Goal: Information Seeking & Learning: Learn about a topic

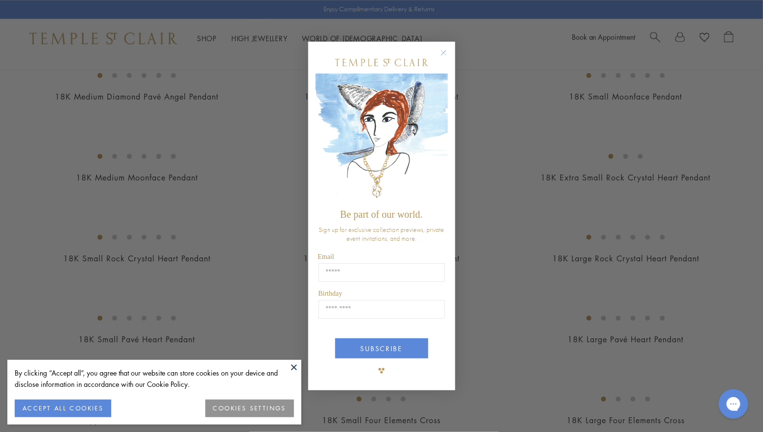
click at [450, 48] on circle "Close dialog" at bounding box center [444, 53] width 12 height 12
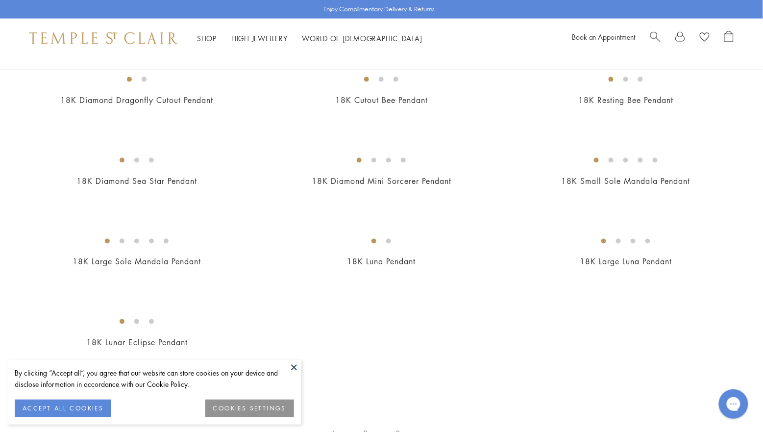
scroll to position [1569, 0]
click at [295, 367] on button at bounding box center [294, 367] width 15 height 15
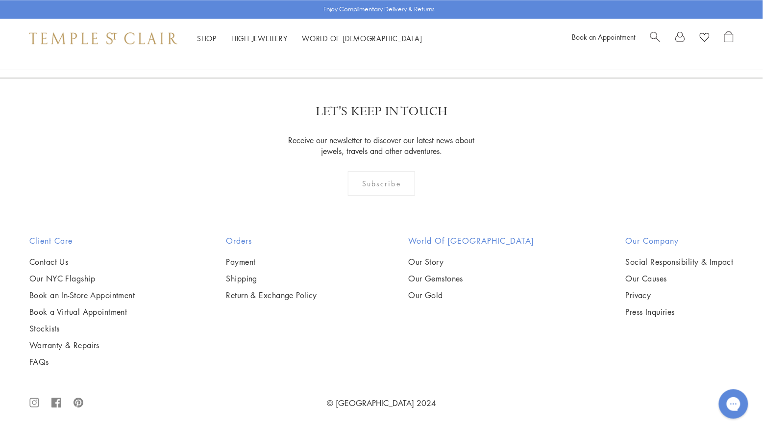
scroll to position [4708, 0]
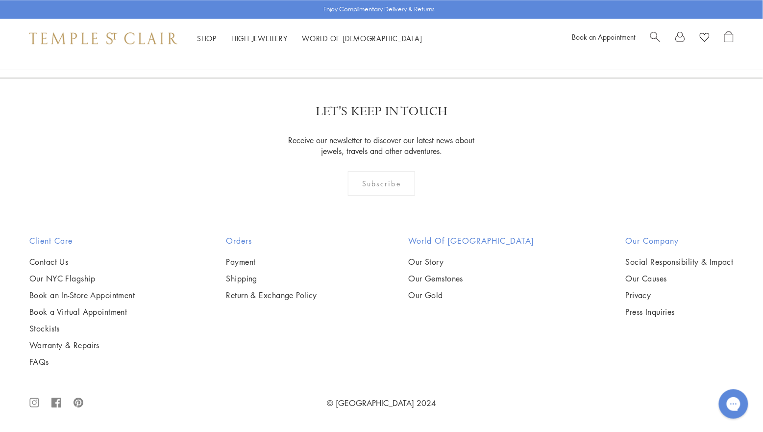
scroll to position [5498, 0]
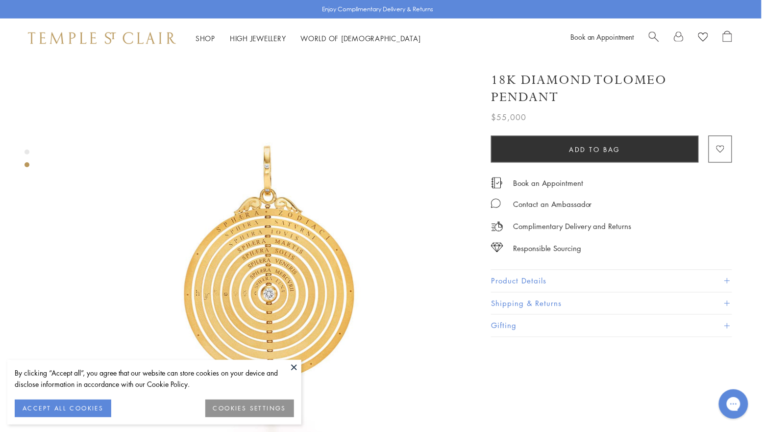
scroll to position [437, 0]
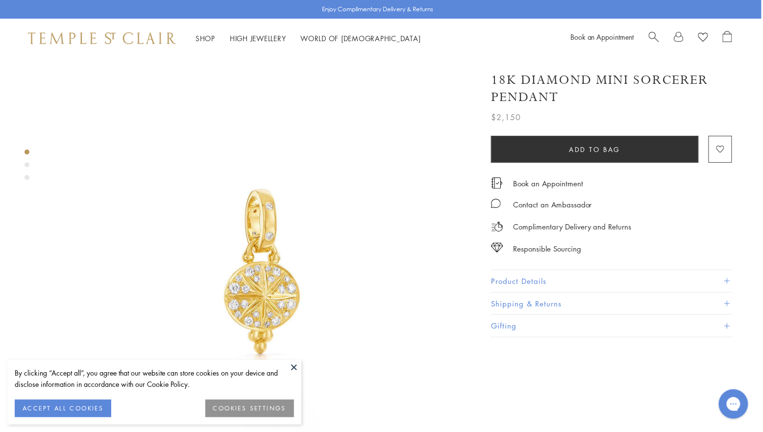
scroll to position [0, 1]
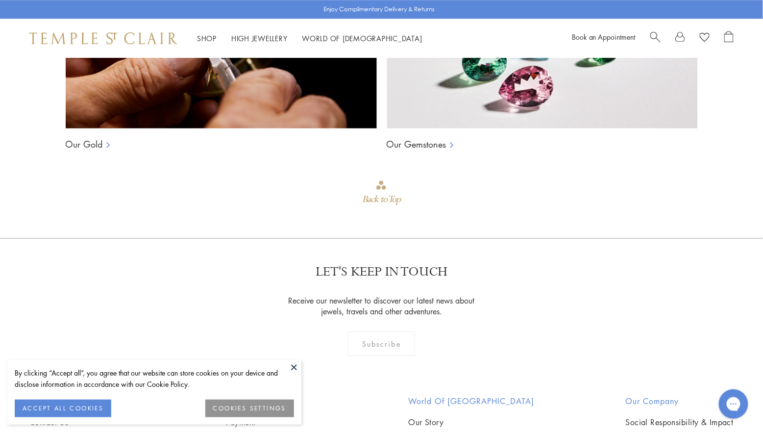
scroll to position [894, 0]
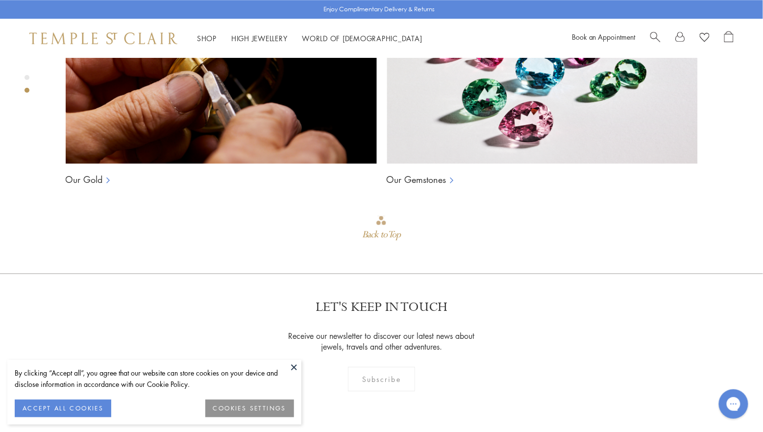
scroll to position [803, 0]
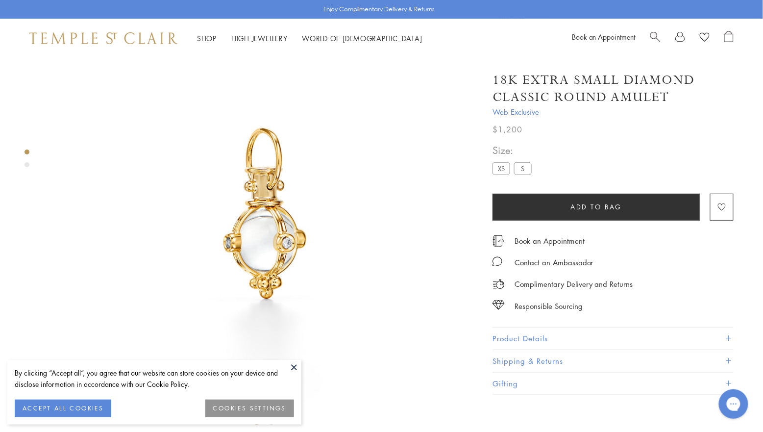
click at [521, 164] on label "S" at bounding box center [523, 168] width 18 height 12
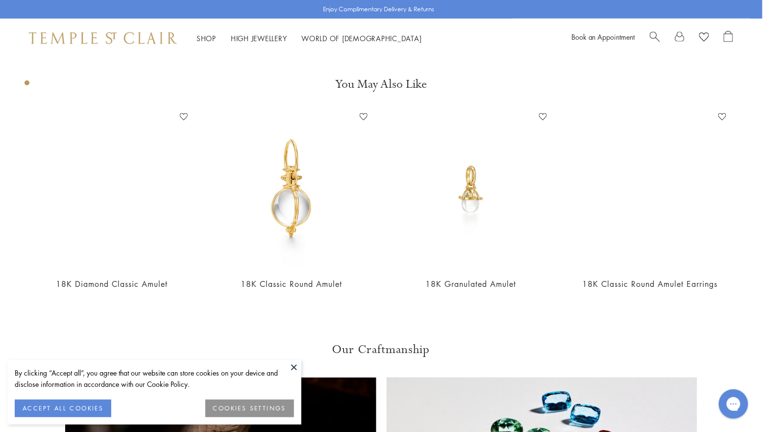
scroll to position [463, 0]
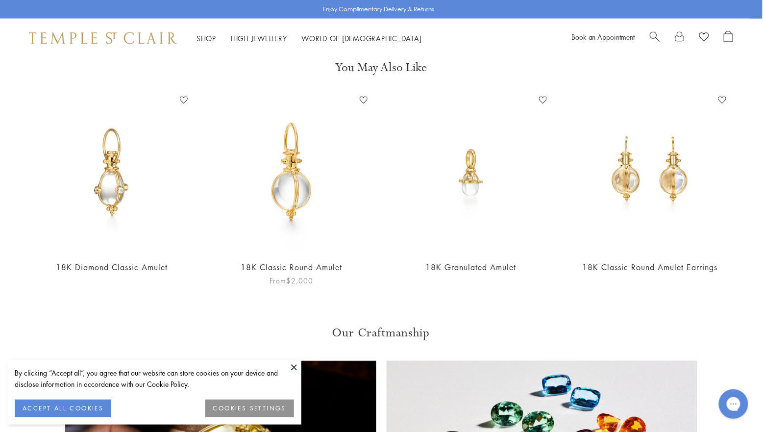
click at [315, 264] on link "18K Classic Round Amulet" at bounding box center [291, 267] width 101 height 11
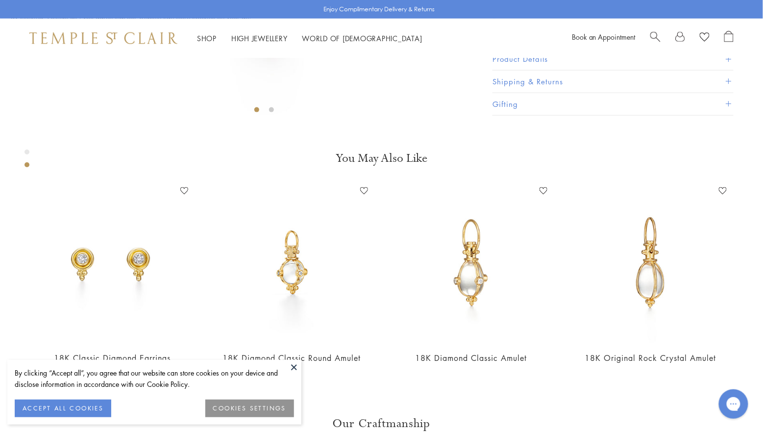
scroll to position [347, 0]
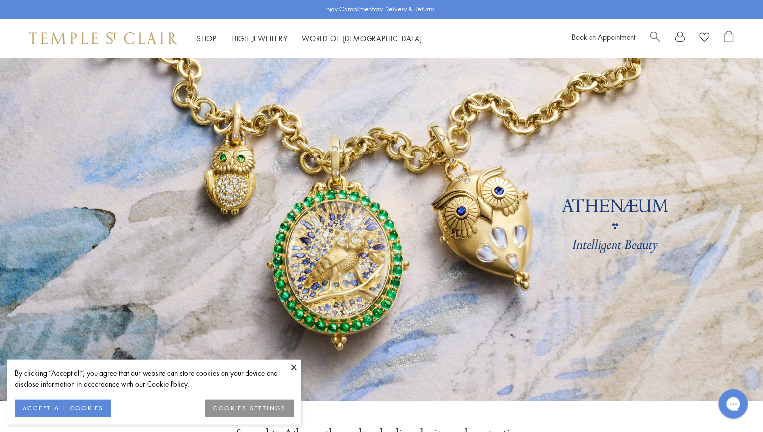
click at [295, 368] on button at bounding box center [294, 367] width 15 height 15
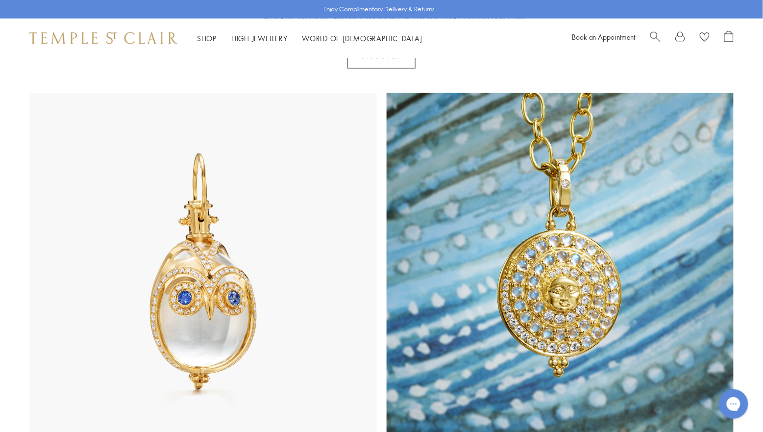
scroll to position [443, 0]
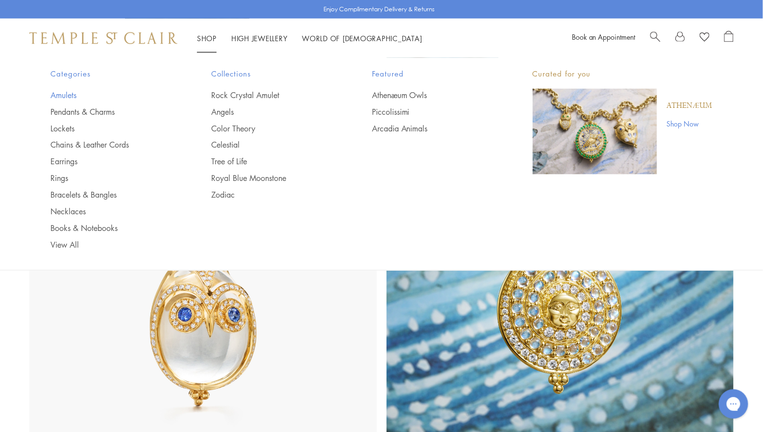
click at [60, 90] on link "Amulets" at bounding box center [112, 95] width 122 height 11
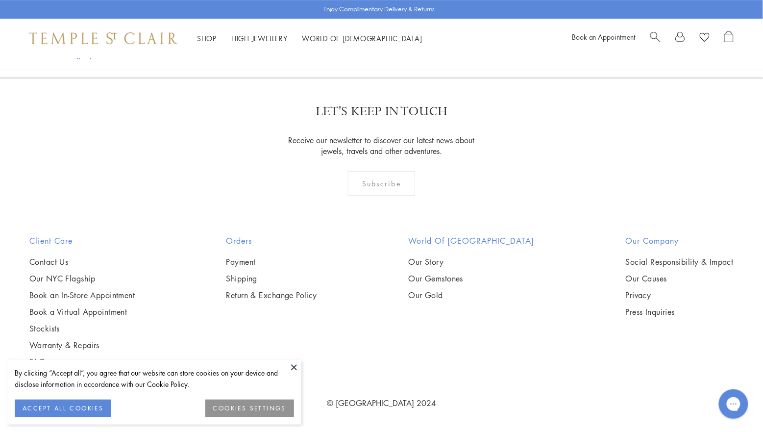
scroll to position [2515, 0]
click at [0, 0] on img at bounding box center [0, 0] width 0 height 0
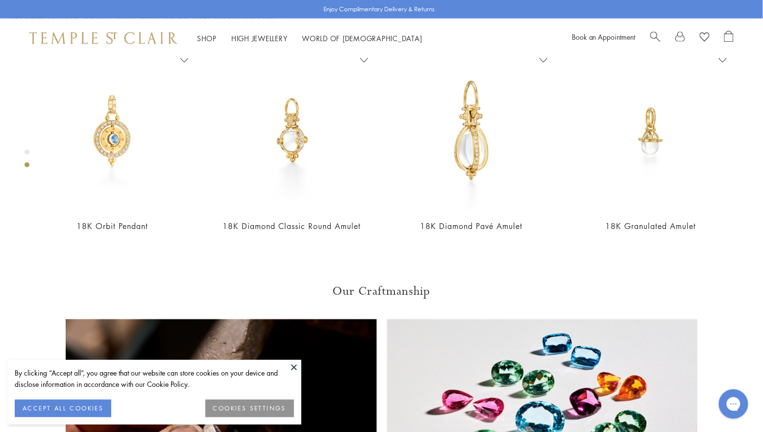
scroll to position [500, 0]
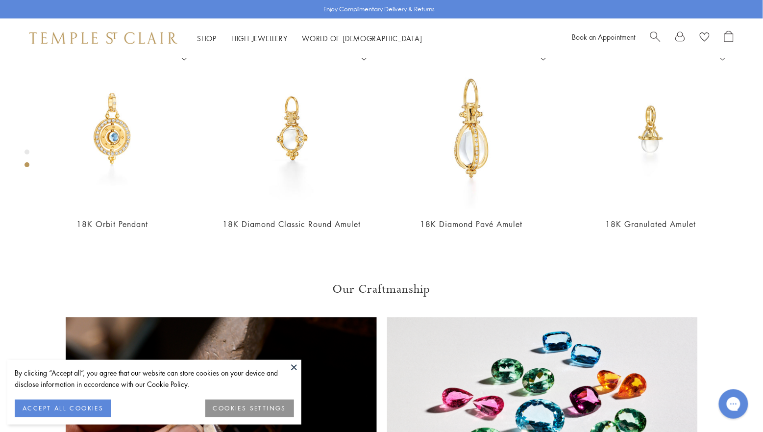
scroll to position [505, 0]
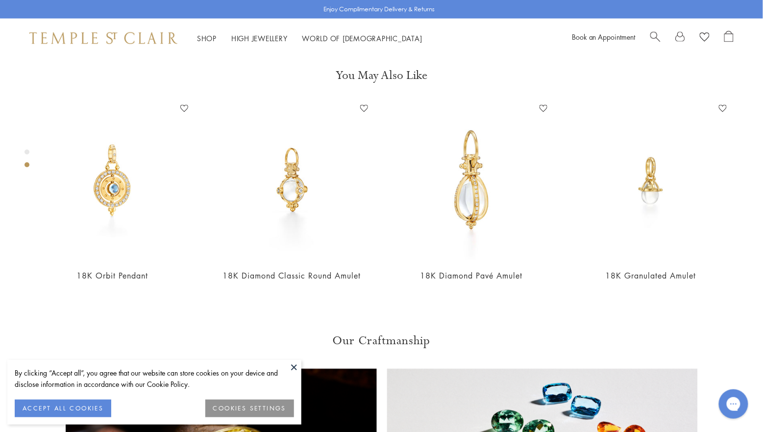
scroll to position [451, 0]
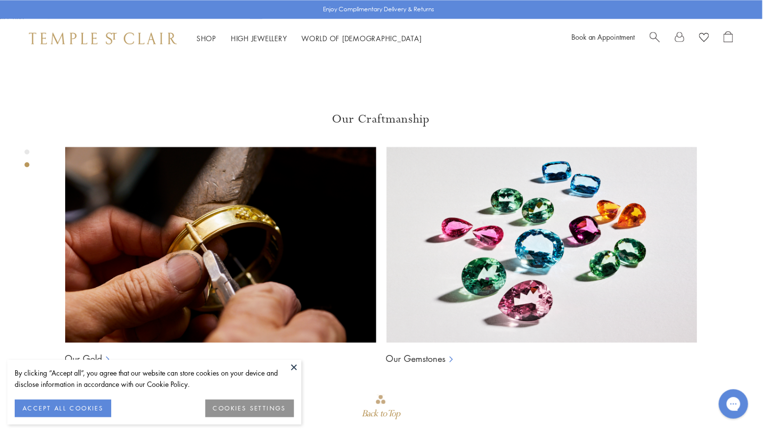
scroll to position [675, 0]
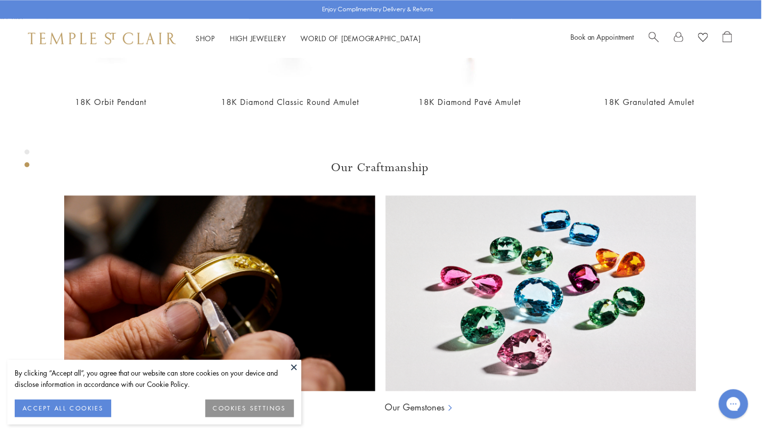
scroll to position [759, 0]
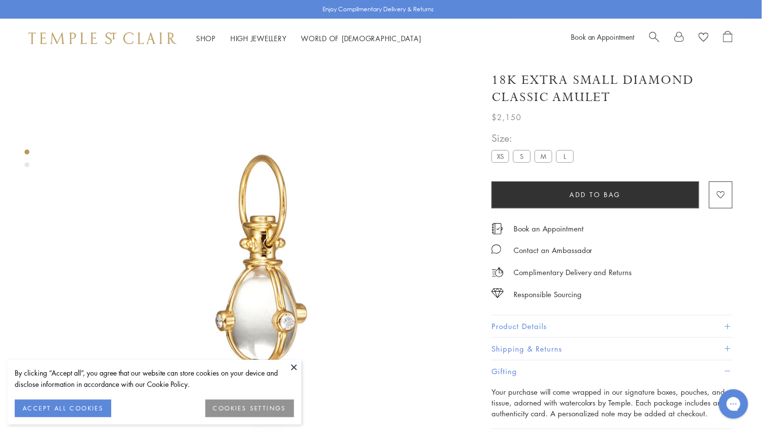
scroll to position [0, 1]
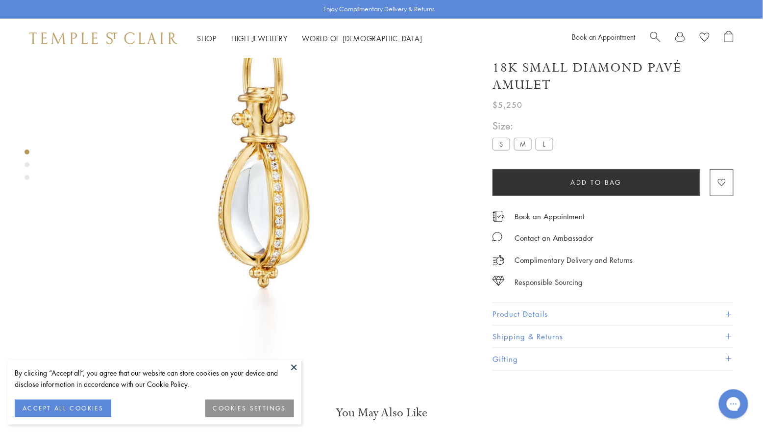
scroll to position [111, 0]
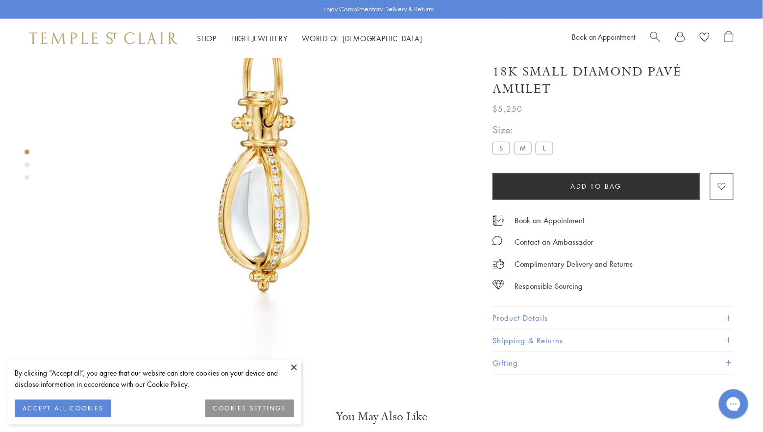
click at [524, 154] on label "M" at bounding box center [523, 148] width 18 height 12
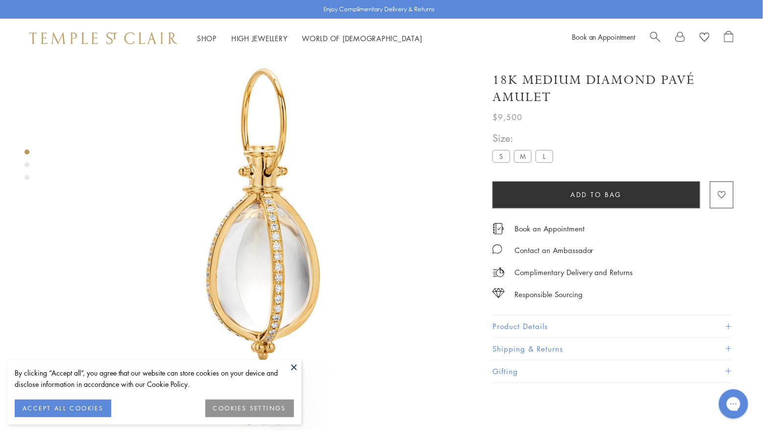
click at [540, 158] on label "L" at bounding box center [545, 156] width 18 height 12
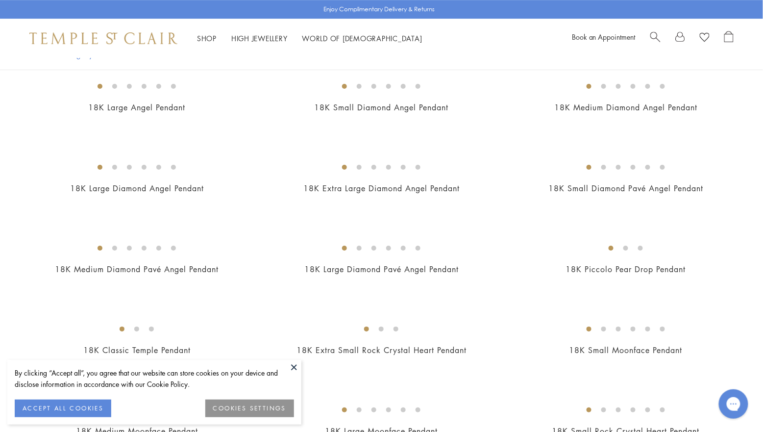
scroll to position [995, 0]
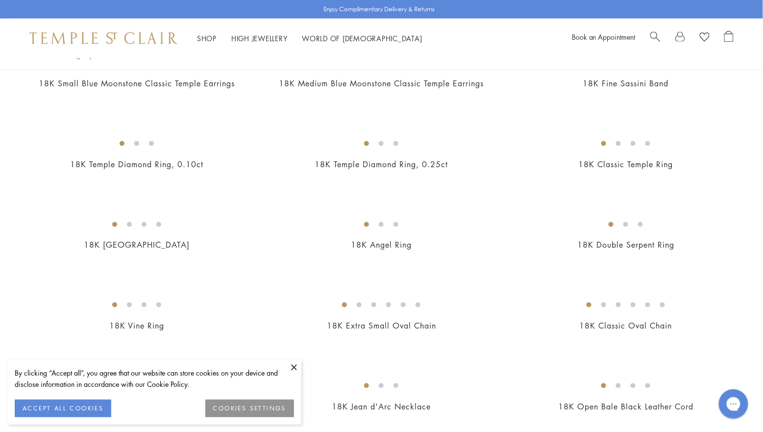
scroll to position [1589, 0]
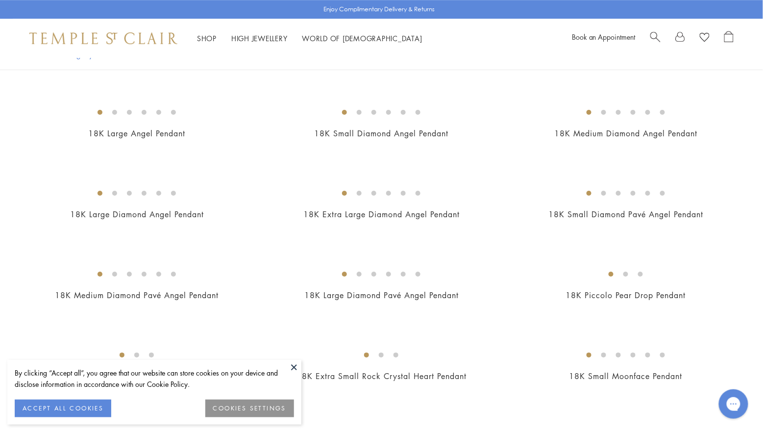
scroll to position [986, 0]
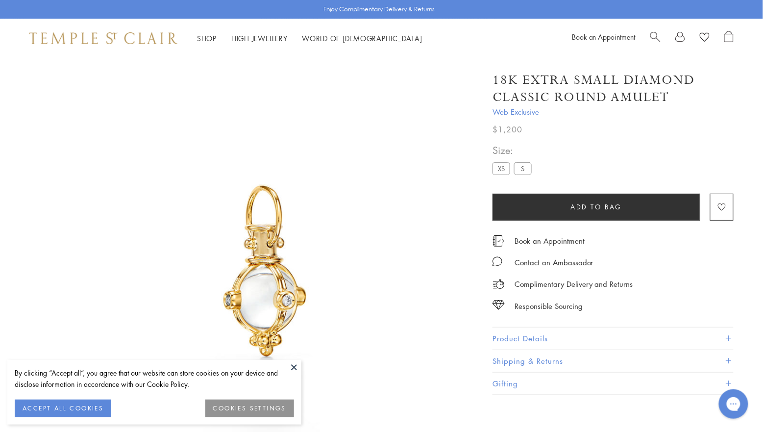
scroll to position [57, 0]
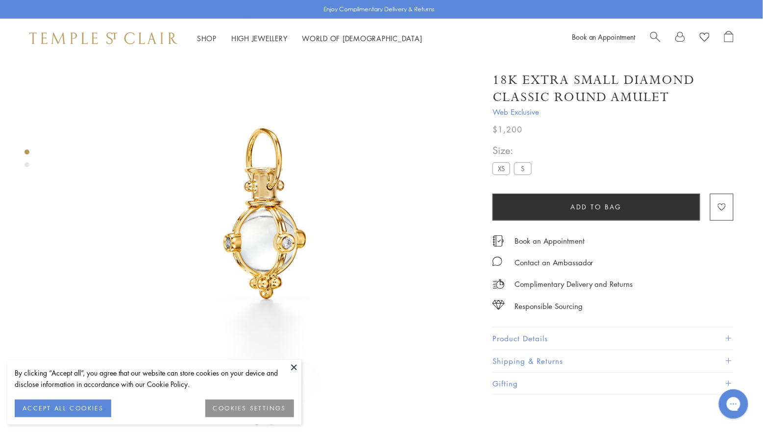
click at [519, 162] on label "S" at bounding box center [523, 168] width 18 height 12
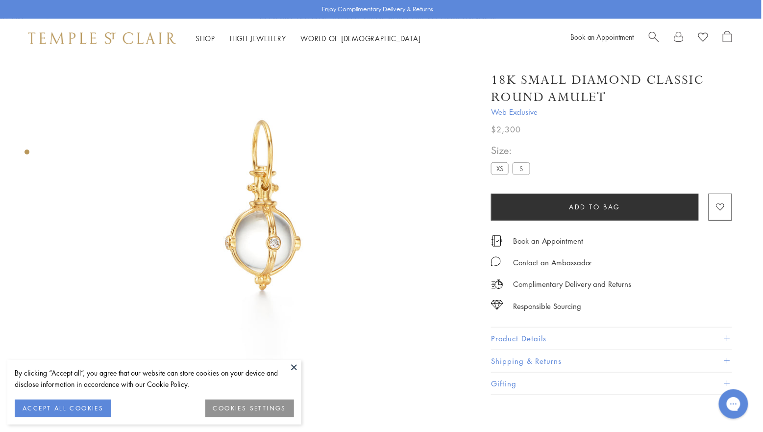
scroll to position [67, 1]
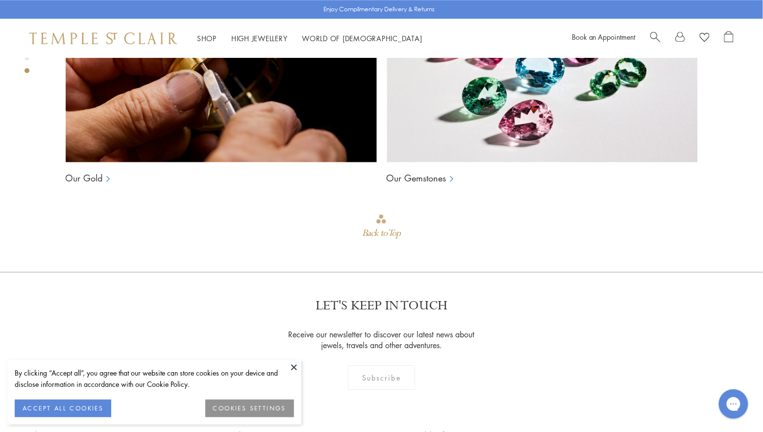
scroll to position [894, 0]
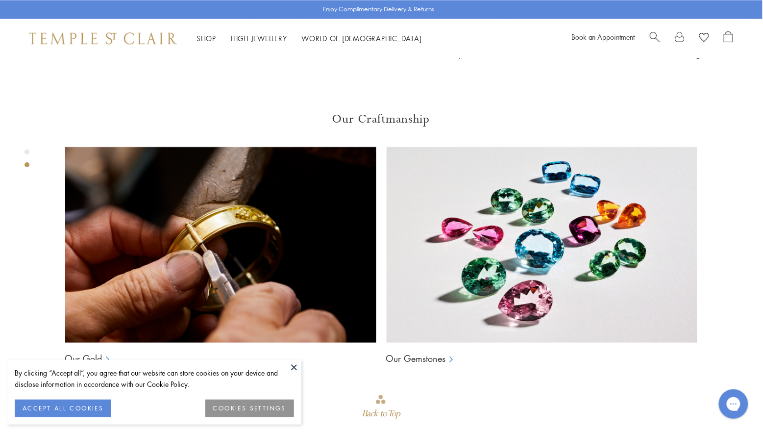
scroll to position [673, 0]
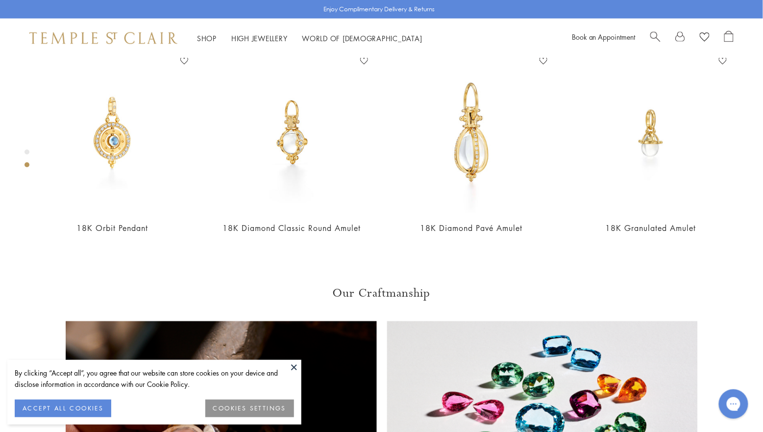
scroll to position [501, 0]
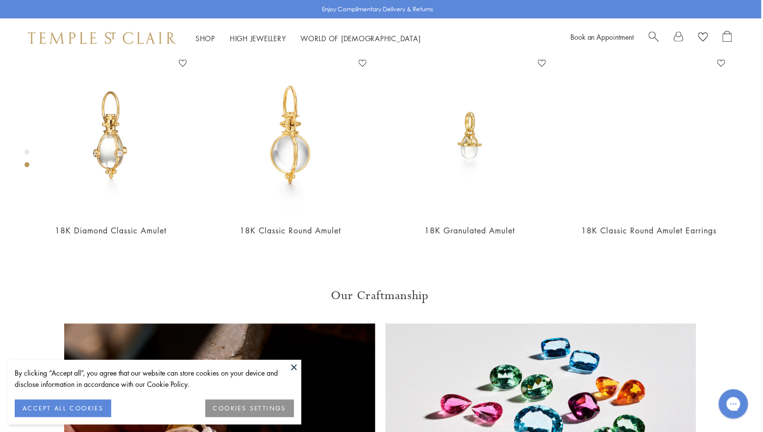
scroll to position [496, 1]
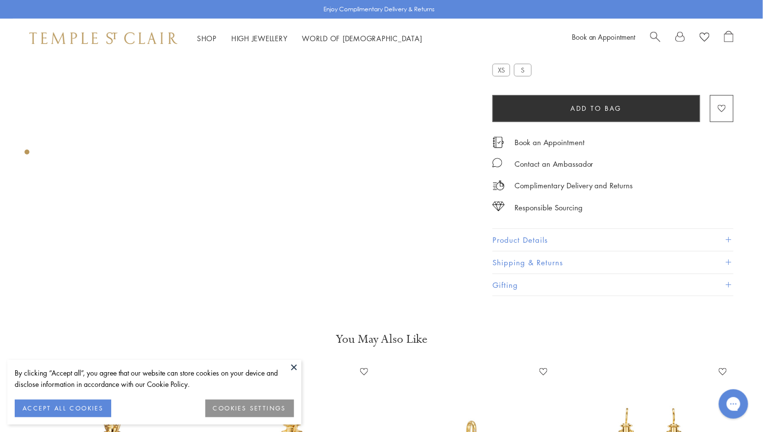
scroll to position [198, 0]
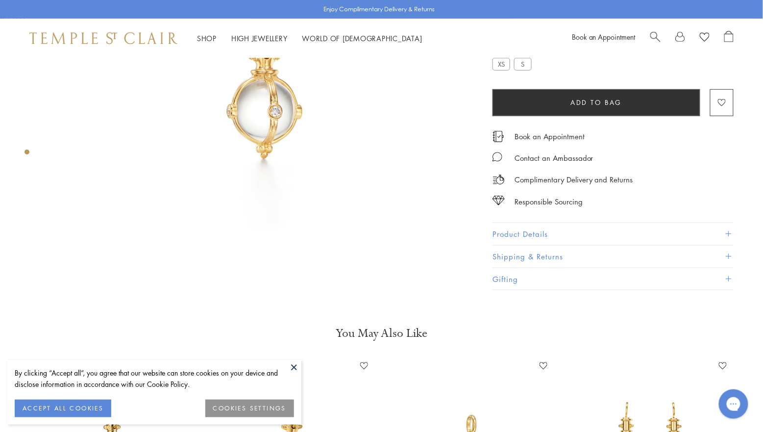
click at [295, 364] on button at bounding box center [294, 367] width 15 height 15
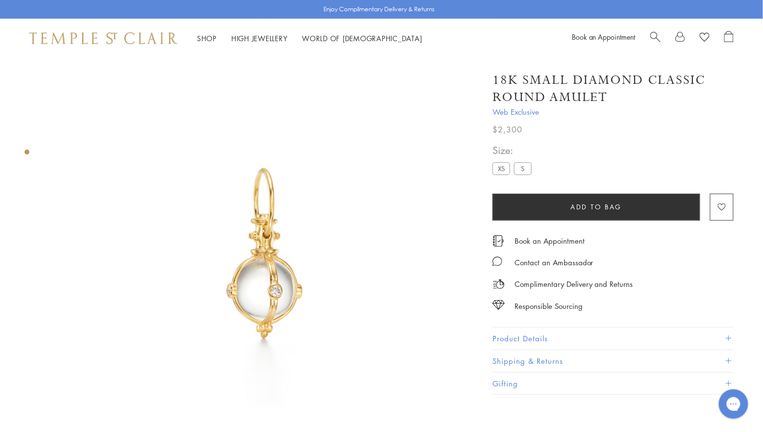
scroll to position [0, 0]
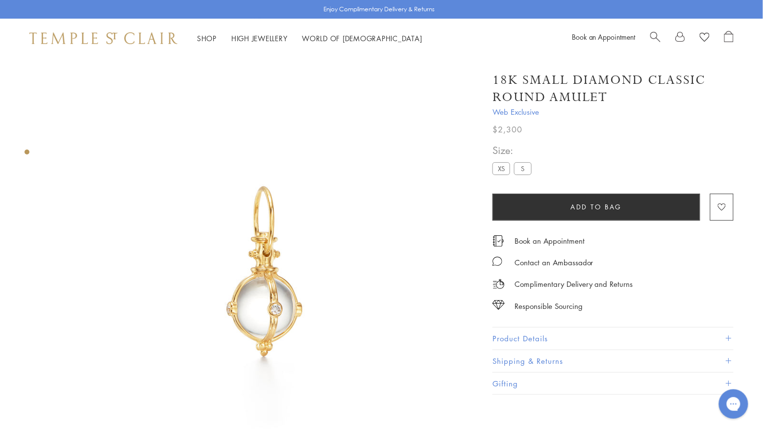
click at [29, 151] on div at bounding box center [254, 273] width 508 height 430
click at [503, 163] on label "XS" at bounding box center [502, 168] width 18 height 12
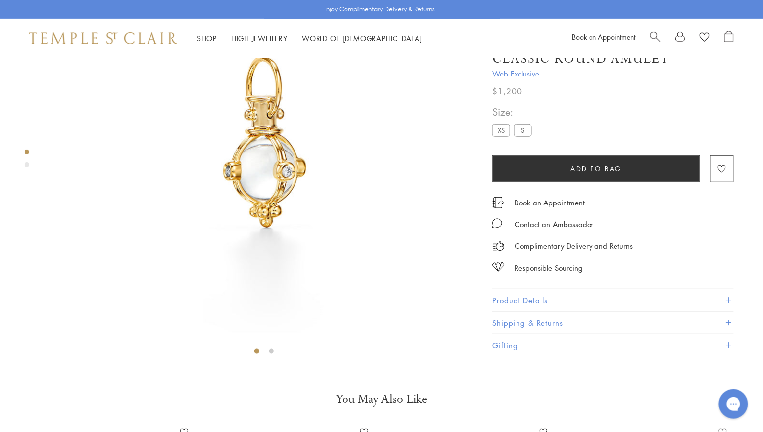
scroll to position [128, 0]
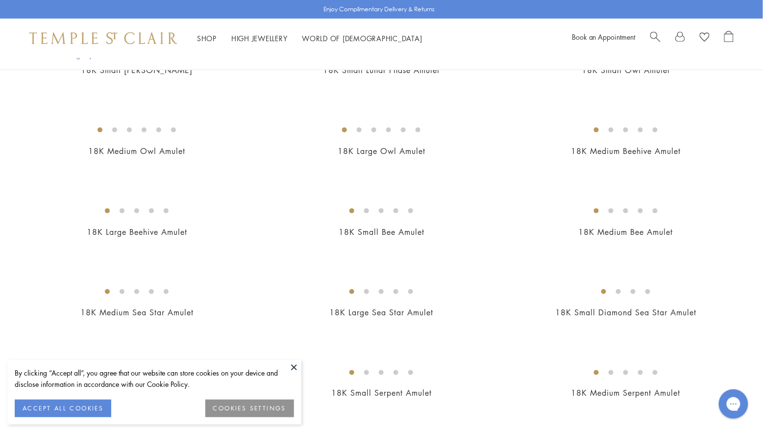
scroll to position [1424, 0]
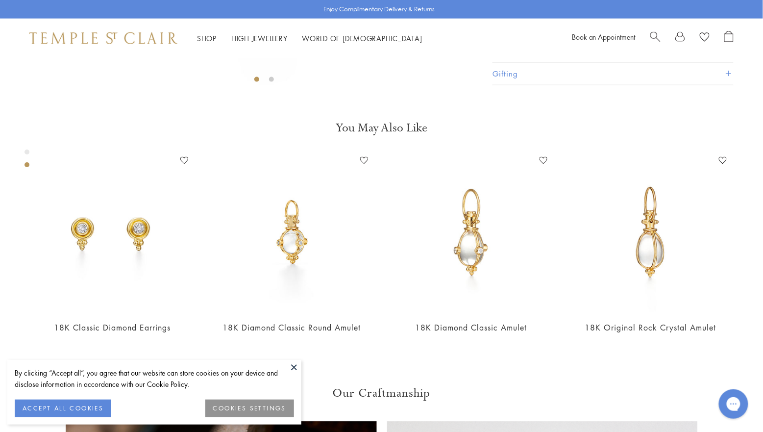
scroll to position [299, 0]
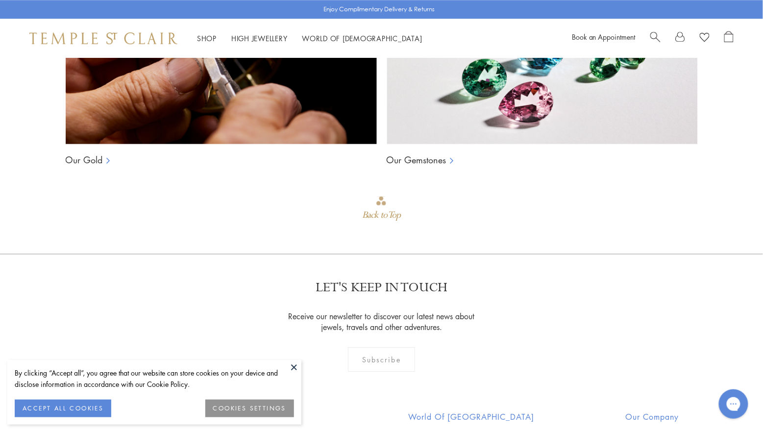
scroll to position [910, 0]
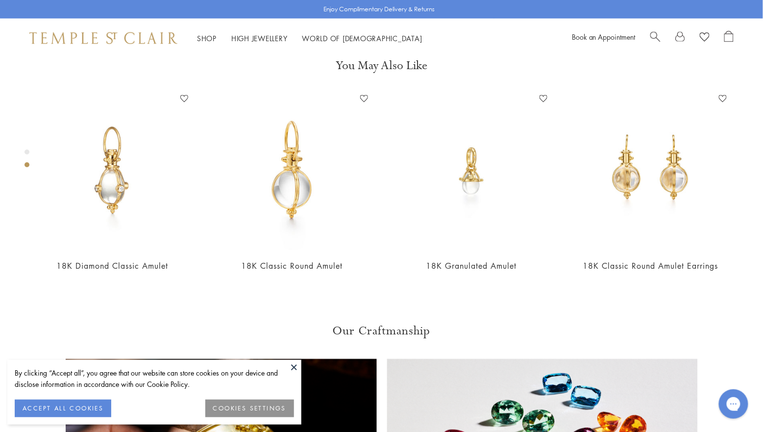
scroll to position [451, 0]
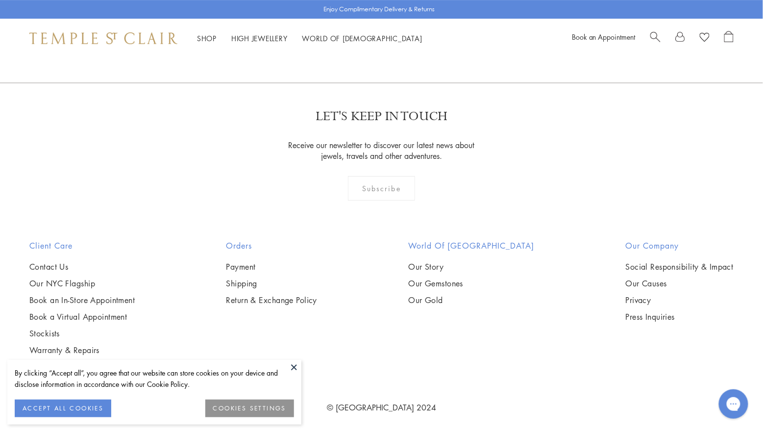
scroll to position [1046, 0]
click at [292, 361] on button at bounding box center [294, 367] width 15 height 15
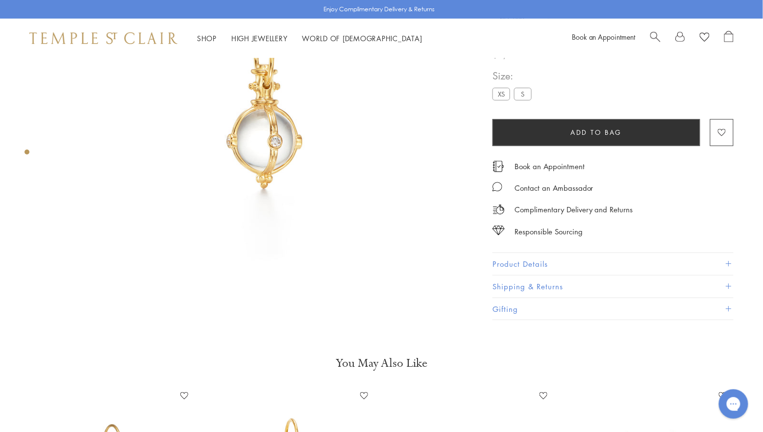
scroll to position [175, 0]
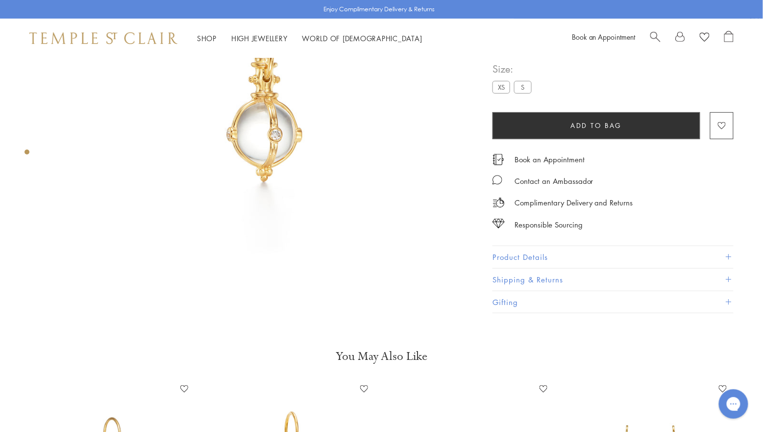
click at [723, 254] on button "Product Details" at bounding box center [613, 257] width 241 height 22
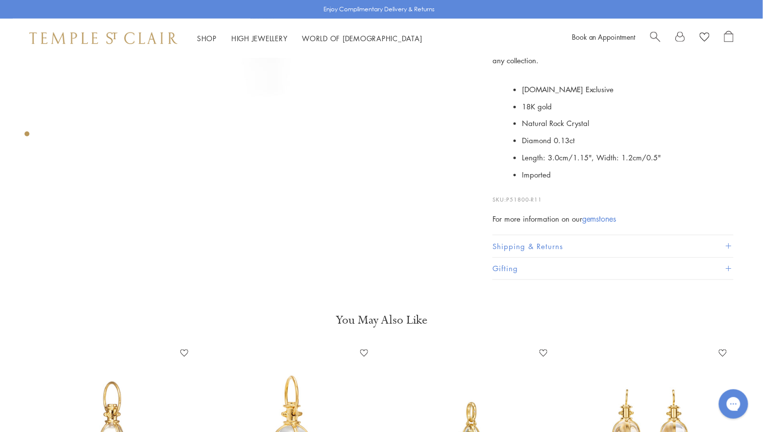
scroll to position [341, 0]
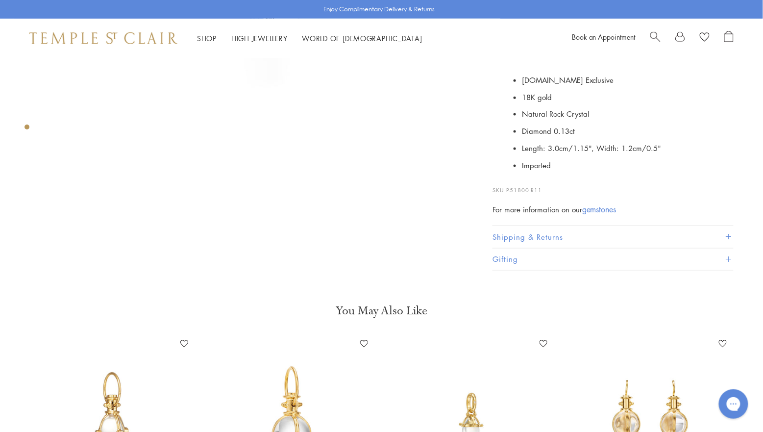
click at [727, 234] on span at bounding box center [728, 236] width 5 height 5
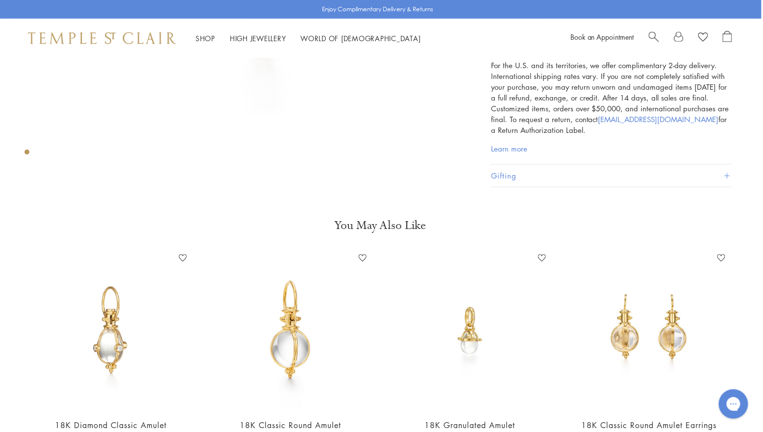
scroll to position [313, 1]
click at [510, 145] on link "Learn more" at bounding box center [509, 148] width 36 height 10
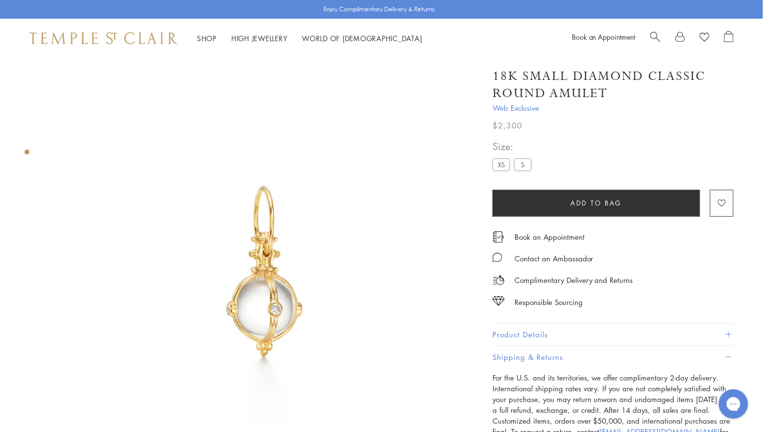
scroll to position [0, 0]
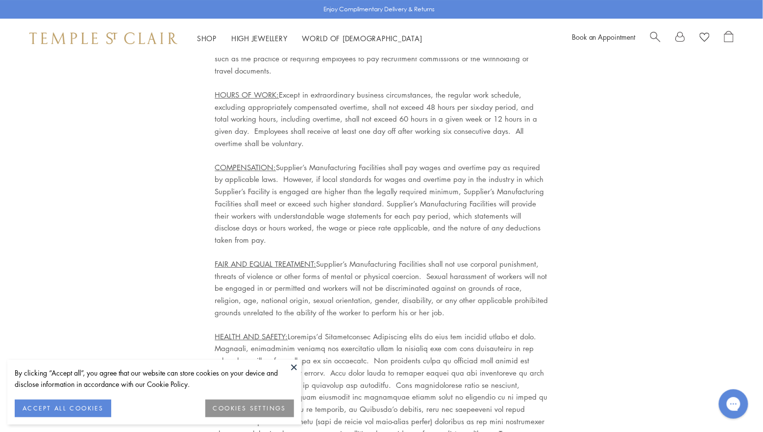
scroll to position [3501, 0]
